Goal: Transaction & Acquisition: Subscribe to service/newsletter

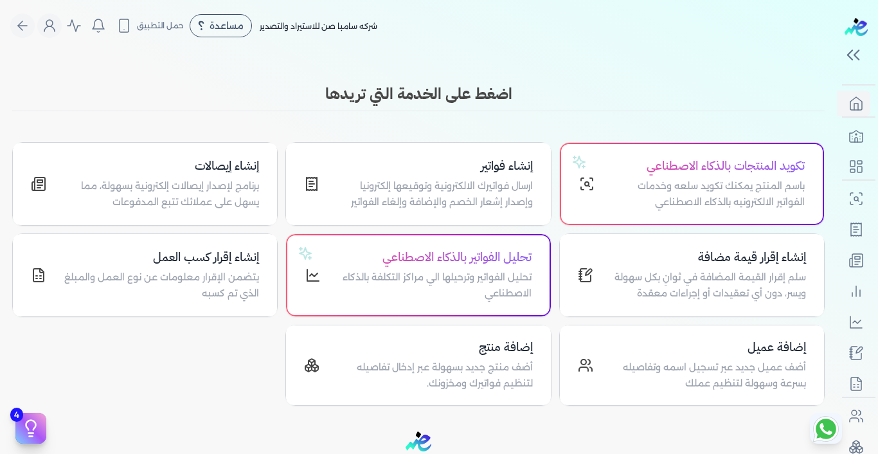
click at [662, 100] on h3 "اضغط على الخدمة التي تريدها" at bounding box center [418, 93] width 812 height 23
click at [80, 31] on icon "Global" at bounding box center [73, 26] width 13 height 12
click at [74, 27] on icon "Global" at bounding box center [73, 25] width 15 height 15
click at [57, 28] on icon "Global" at bounding box center [49, 25] width 15 height 15
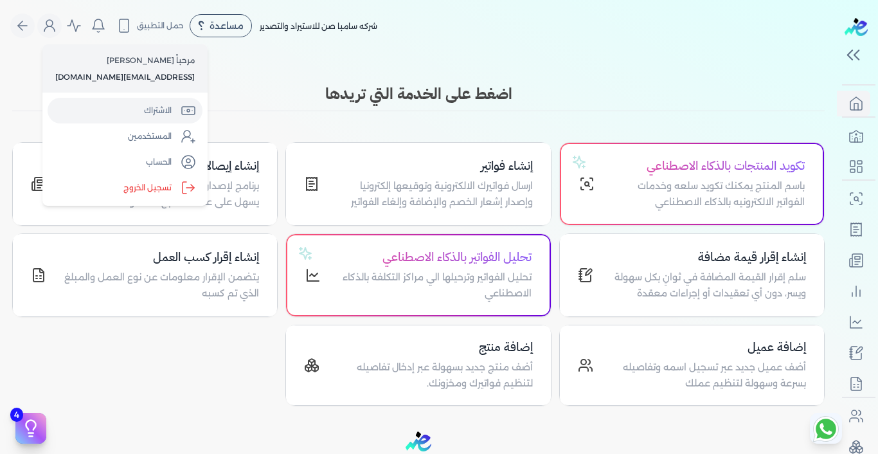
click at [161, 110] on link "الاشتراك" at bounding box center [125, 111] width 155 height 26
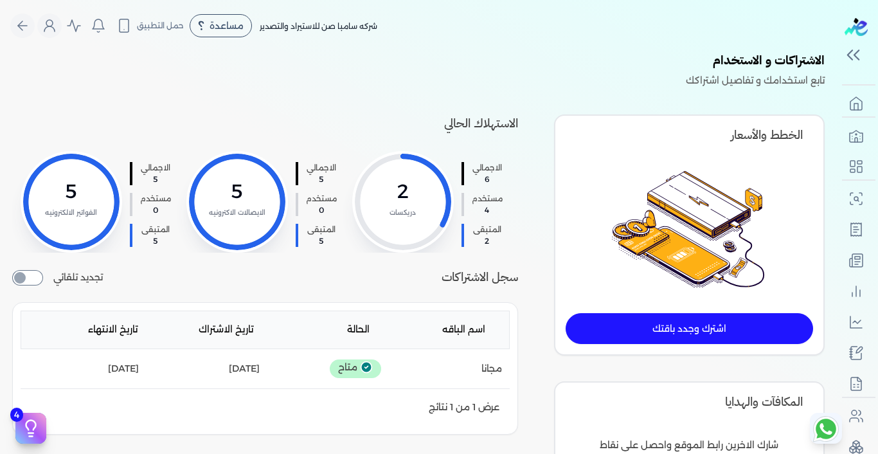
click at [692, 326] on link "اشترك وجدد باقتك" at bounding box center [688, 328] width 247 height 31
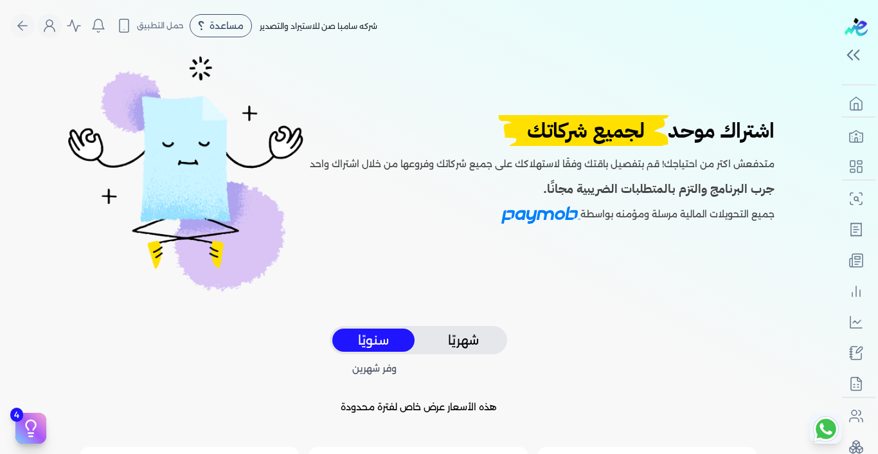
click at [463, 328] on button "شهريًا" at bounding box center [463, 340] width 82 height 24
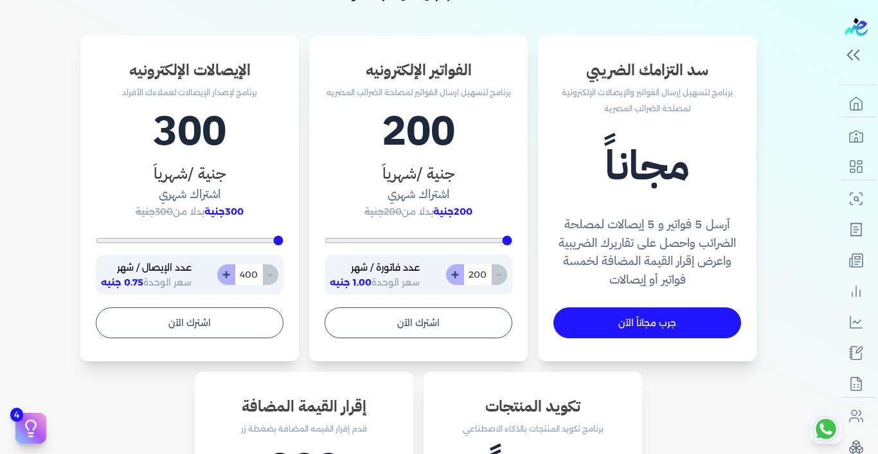
scroll to position [393, 0]
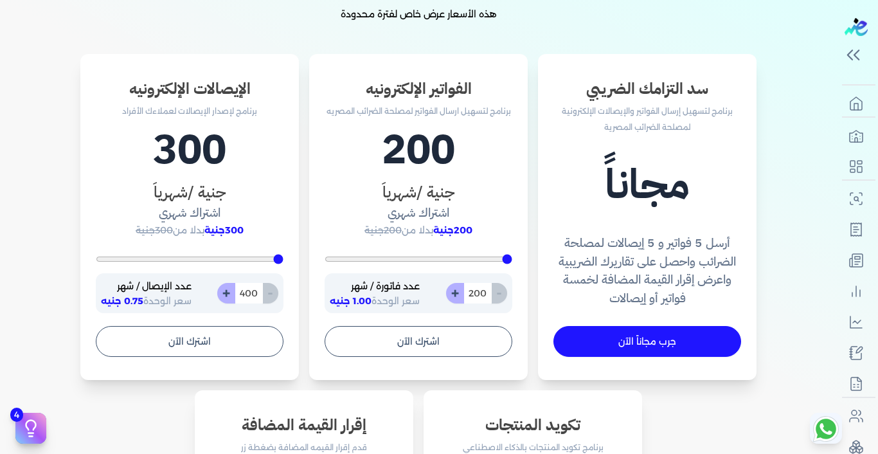
click at [477, 297] on input "200" at bounding box center [477, 293] width 28 height 21
type input "200"
type input "7"
type input "200"
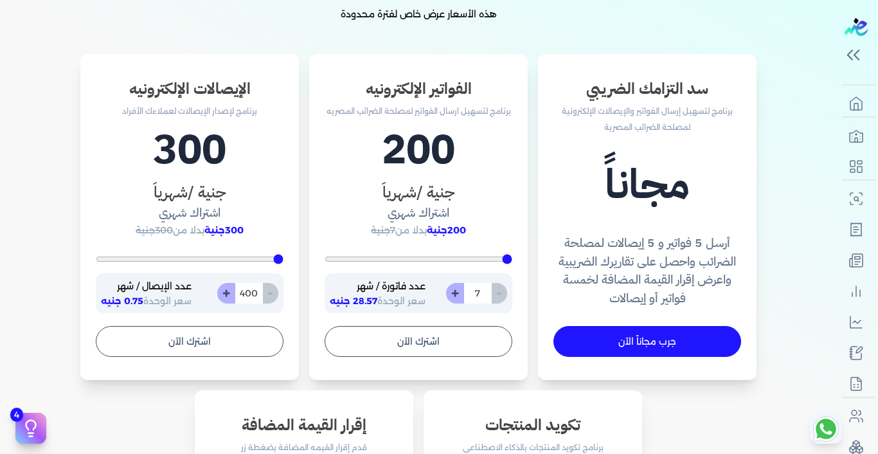
type input "70"
type input "700"
click at [475, 292] on input "700" at bounding box center [477, 293] width 28 height 21
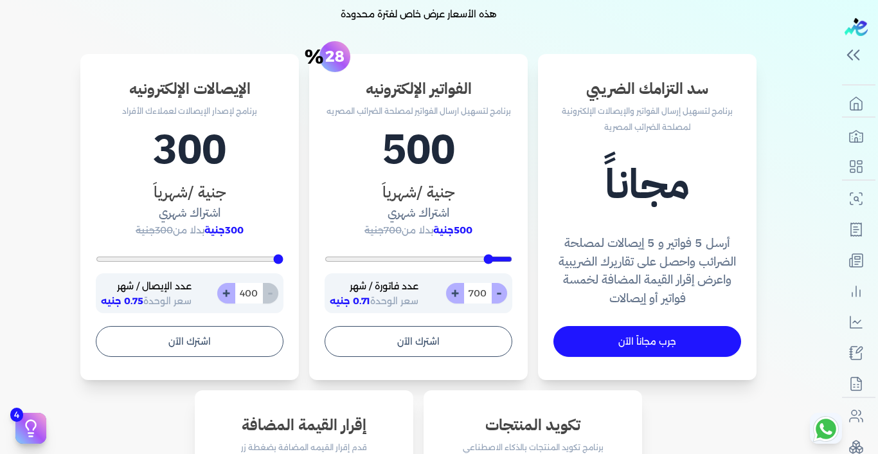
click at [475, 292] on input "700" at bounding box center [477, 293] width 28 height 21
type input "200"
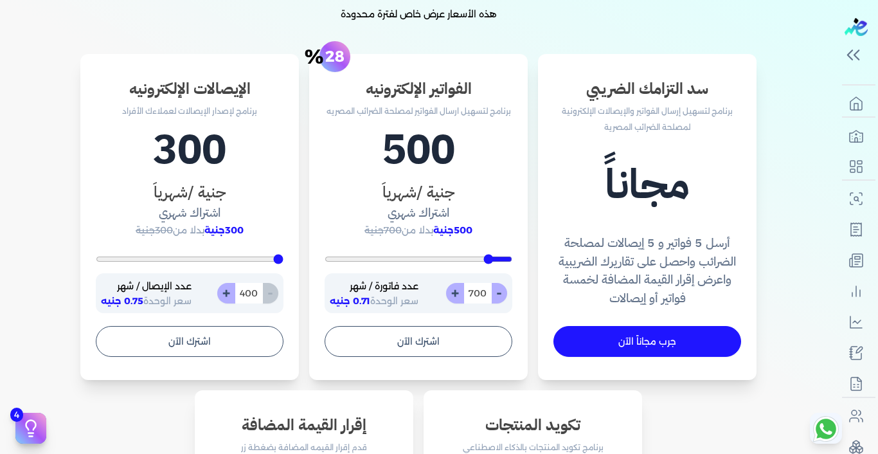
type input "2"
type input "200"
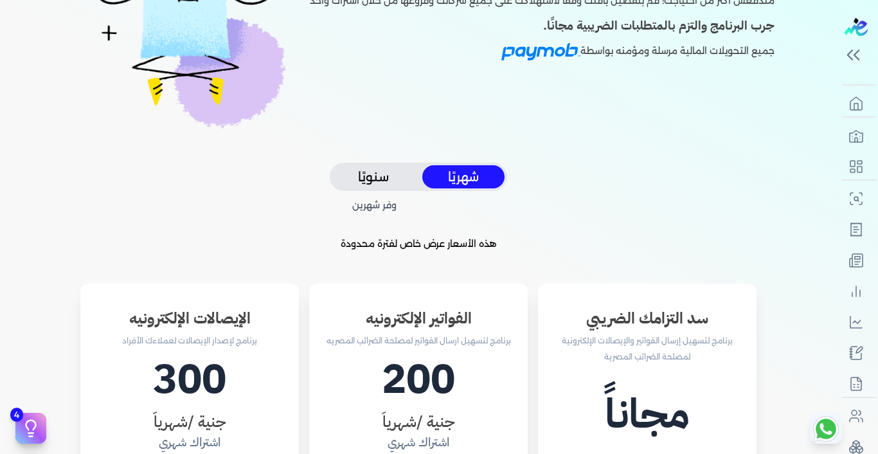
scroll to position [164, 0]
click at [365, 175] on button "سنويًا" at bounding box center [373, 176] width 82 height 24
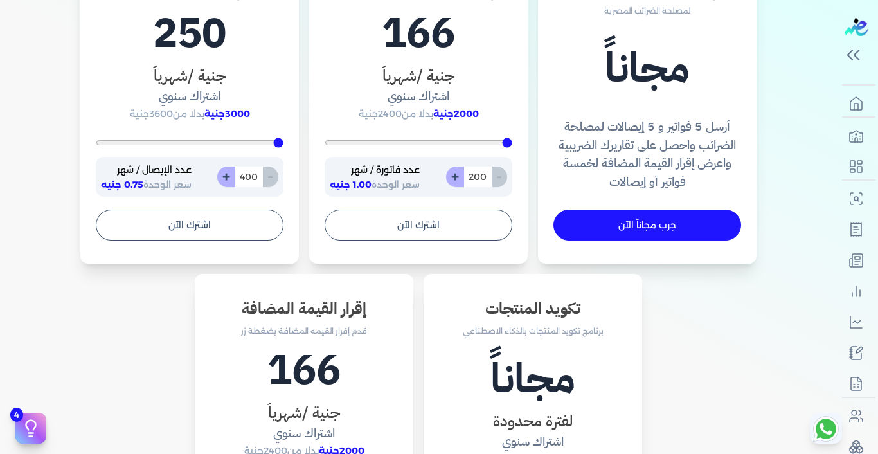
scroll to position [502, 0]
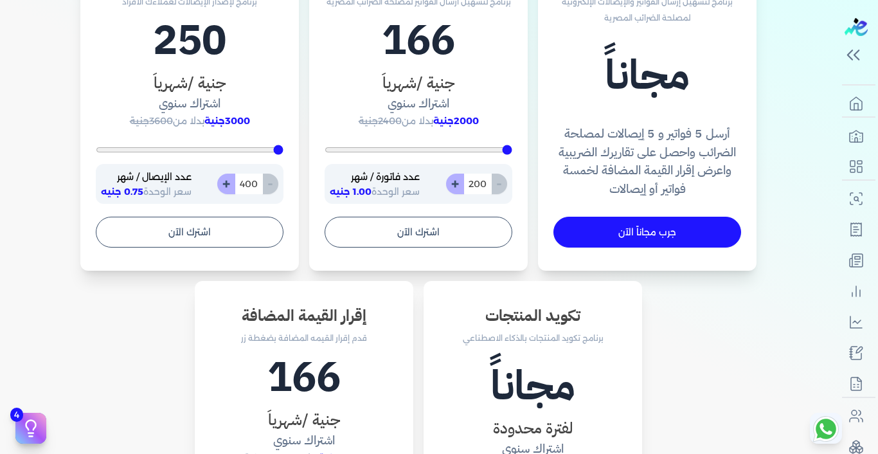
click at [479, 186] on input "200" at bounding box center [477, 183] width 28 height 21
type input "200"
type input "2"
type input "200"
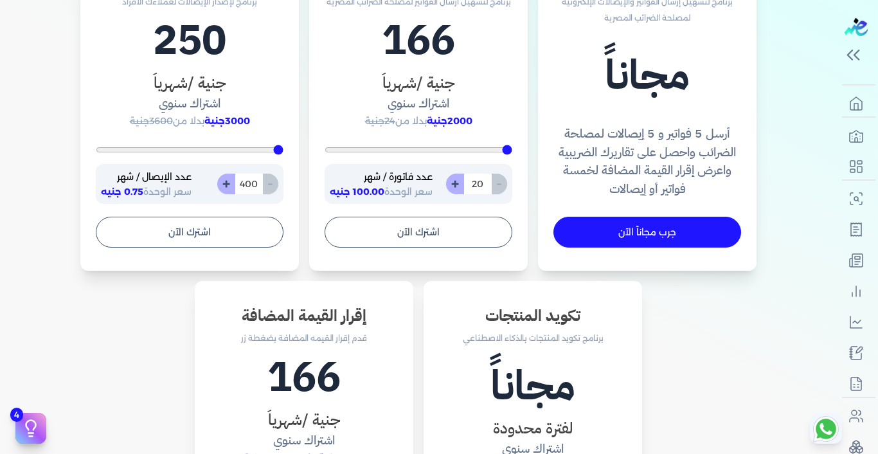
type input "200"
type input "2000"
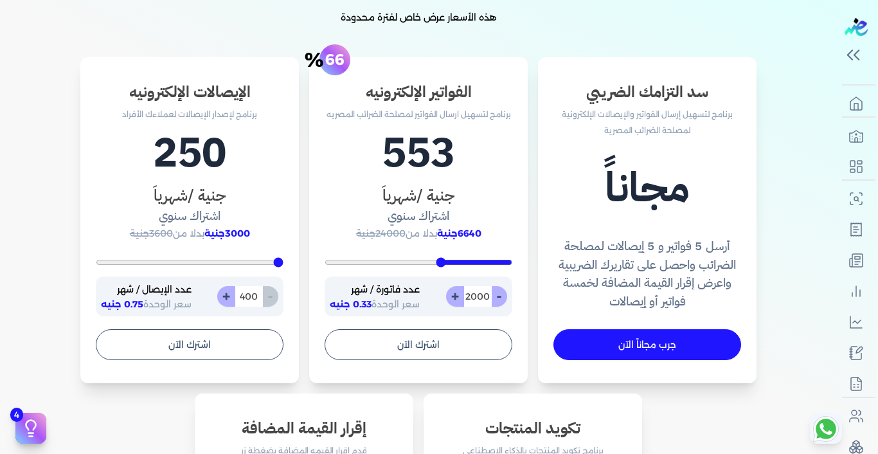
scroll to position [382, 0]
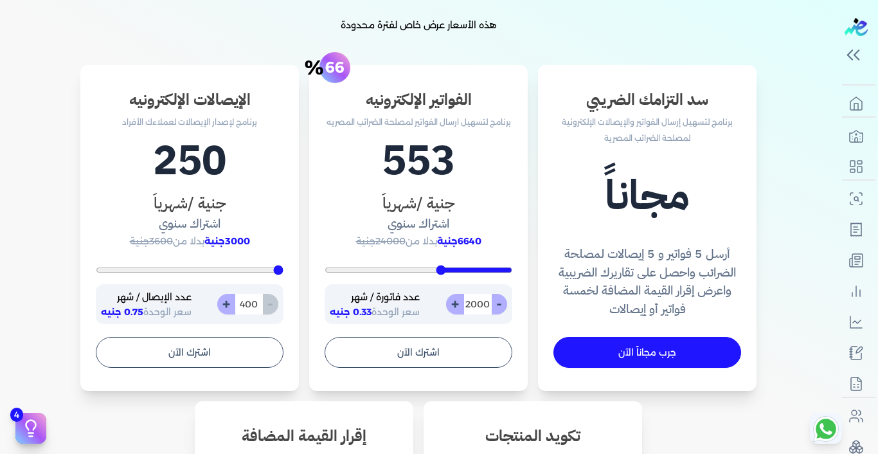
type input "200"
type input "3"
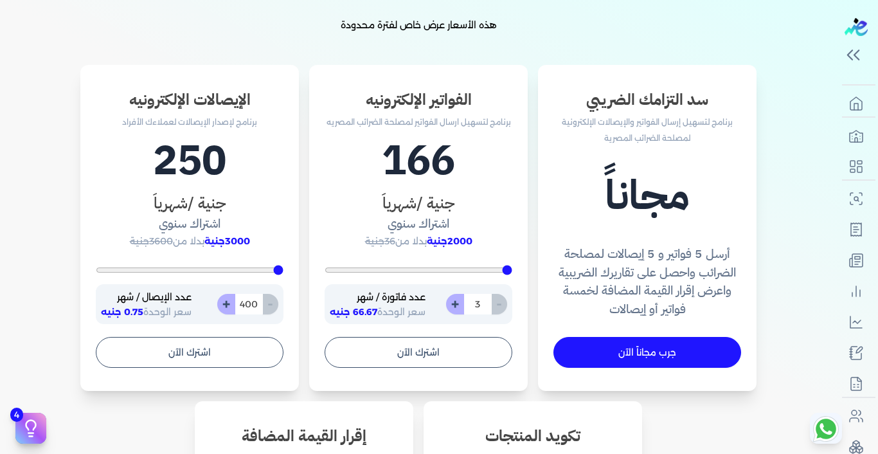
type input "200"
type input "30"
type input "300"
type input "3000"
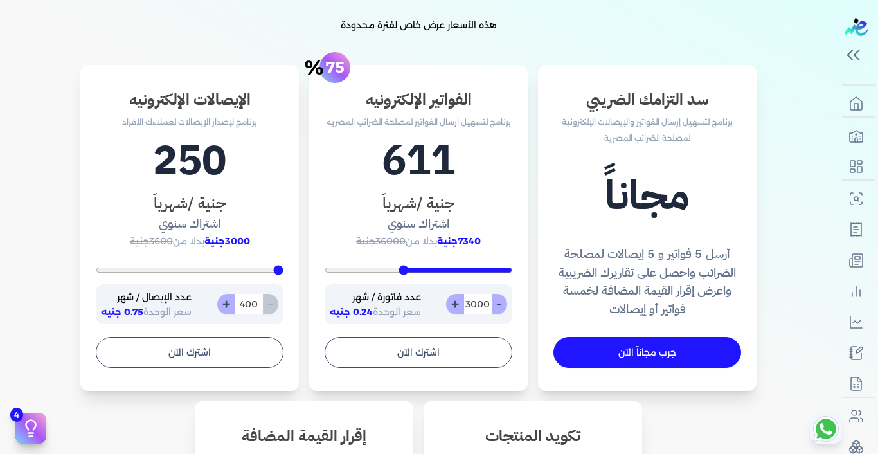
type input "3000"
click at [796, 103] on div "سد التزامك الضريبي برنامج لتسهيل إرسال الفواتير والإيصالات الإلكترونية لمصلحة ا…" at bounding box center [418, 404] width 802 height 679
click at [799, 317] on div "سد التزامك الضريبي برنامج لتسهيل إرسال الفواتير والإيصالات الإلكترونية لمصلحة ا…" at bounding box center [418, 404] width 802 height 679
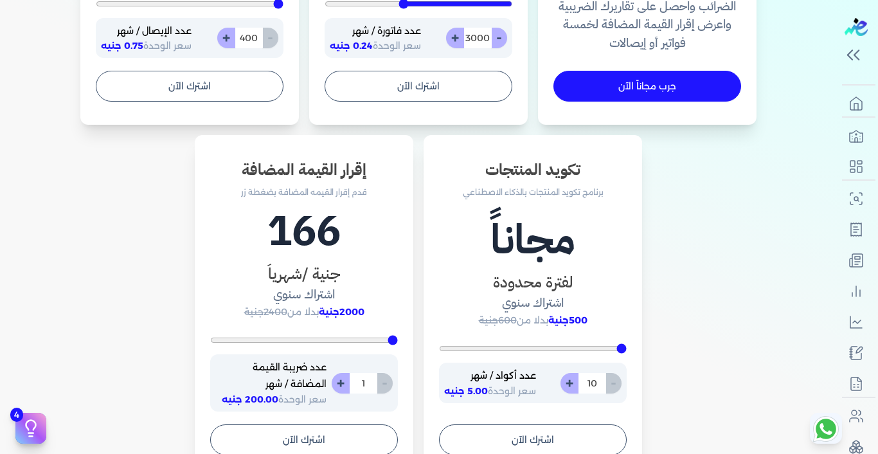
scroll to position [664, 0]
